Goal: Task Accomplishment & Management: Use online tool/utility

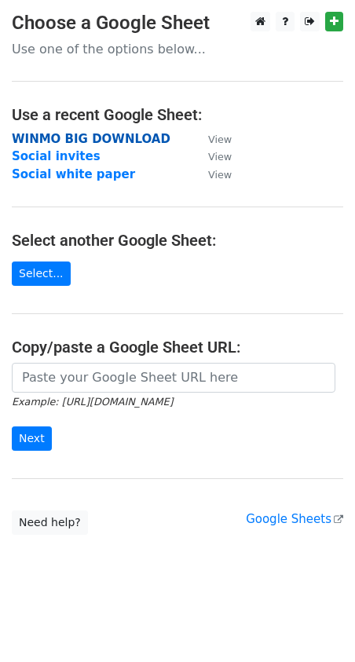
click at [75, 135] on strong "WINMO BIG DOWNLOAD" at bounding box center [91, 139] width 159 height 14
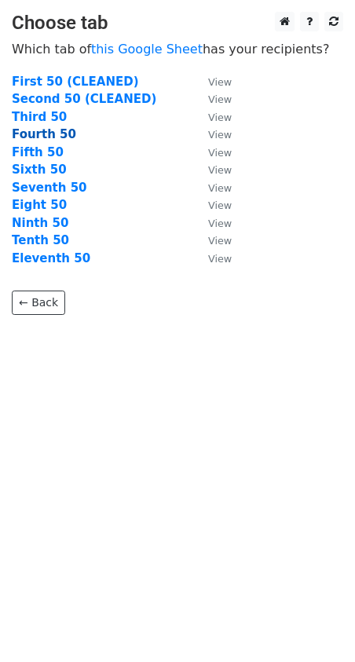
click at [45, 138] on strong "Fourth 50" at bounding box center [44, 134] width 64 height 14
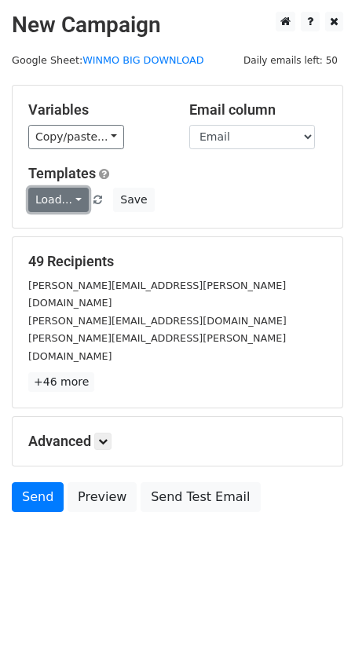
click at [66, 204] on link "Load..." at bounding box center [58, 200] width 60 height 24
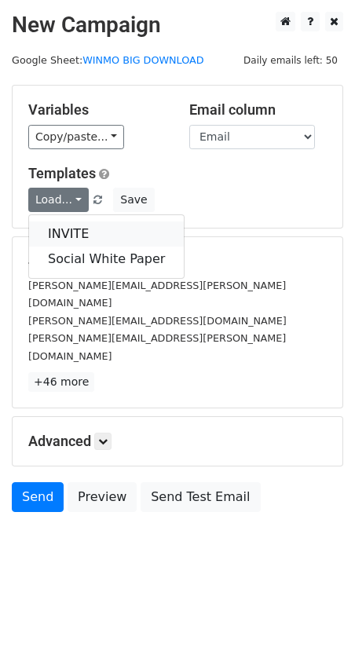
click at [98, 243] on link "INVITE" at bounding box center [106, 234] width 155 height 25
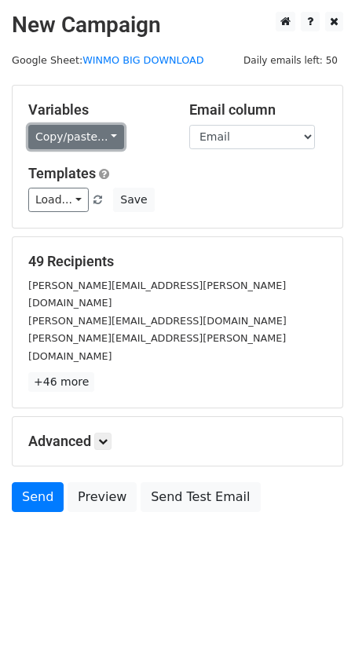
click at [84, 134] on link "Copy/paste..." at bounding box center [76, 137] width 96 height 24
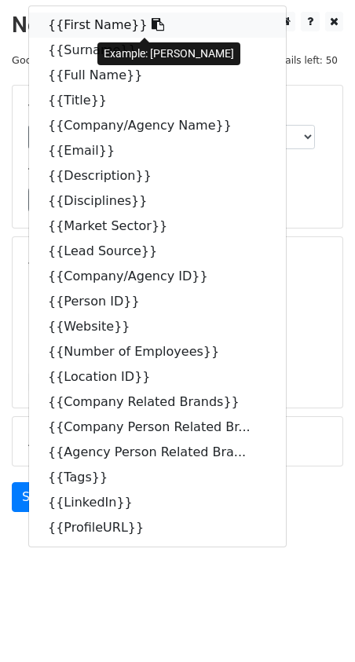
click at [95, 31] on link "{{First Name}}" at bounding box center [157, 25] width 257 height 25
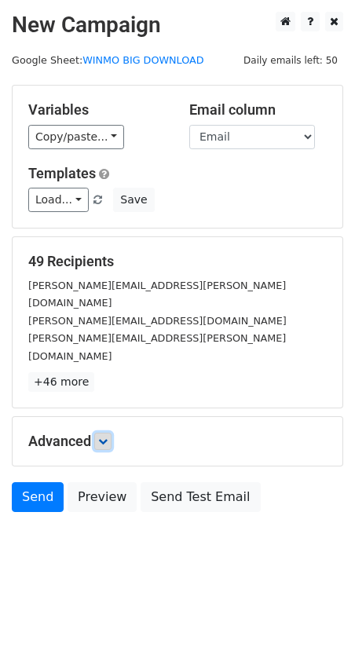
click at [101, 433] on link at bounding box center [102, 441] width 17 height 17
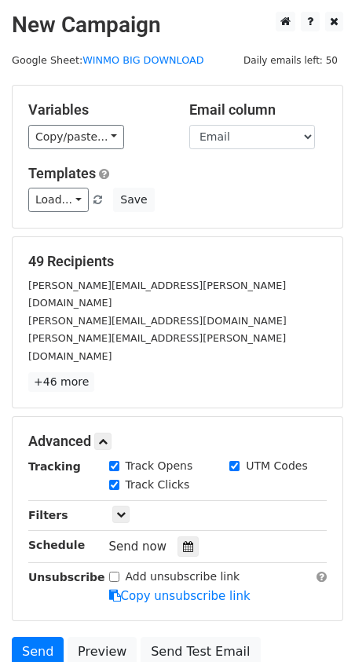
scroll to position [101, 0]
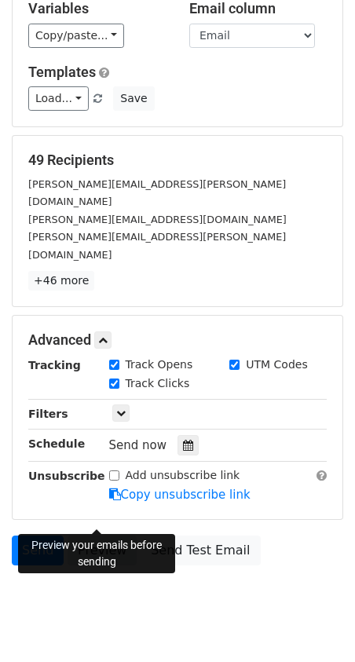
click at [113, 536] on link "Preview" at bounding box center [102, 551] width 69 height 30
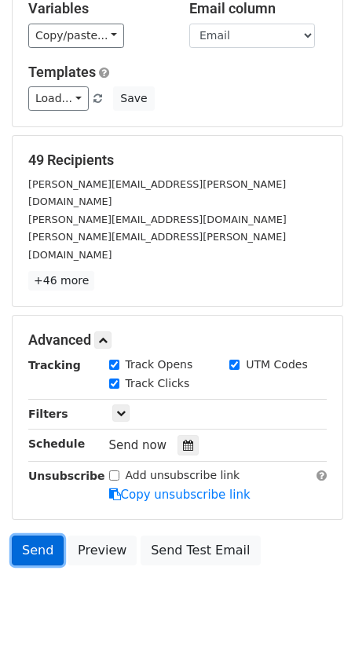
click at [33, 536] on link "Send" at bounding box center [38, 551] width 52 height 30
